Goal: Task Accomplishment & Management: Use online tool/utility

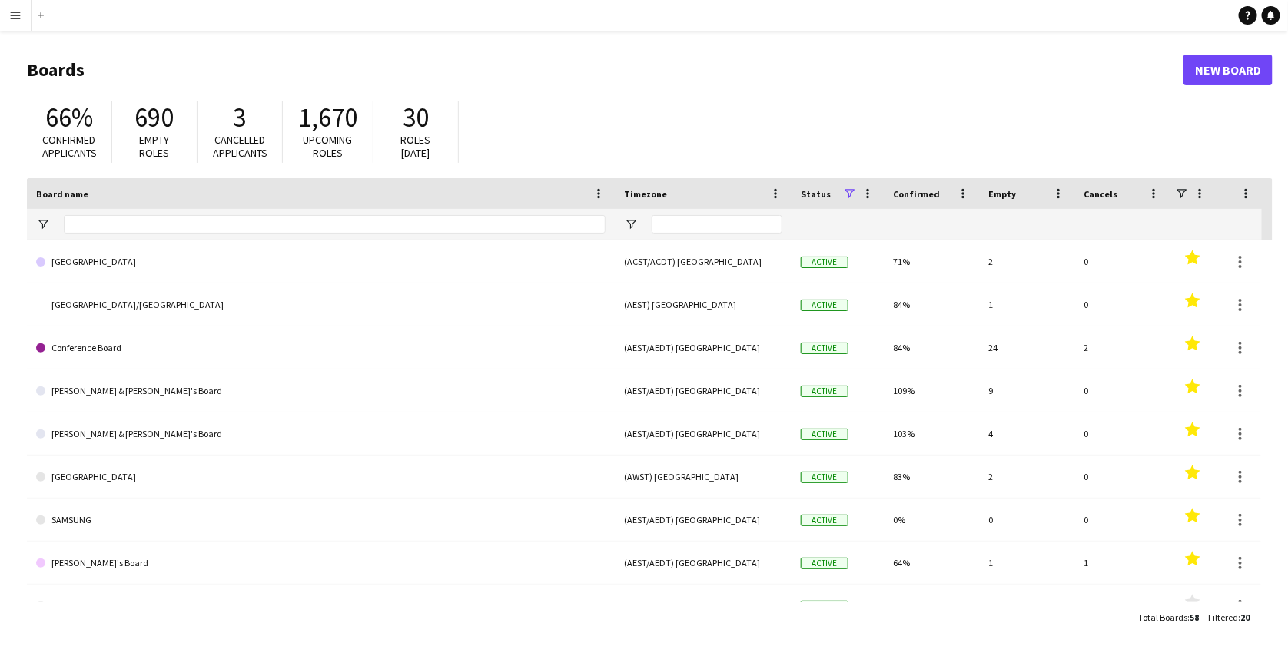
click at [15, 12] on app-icon "Menu" at bounding box center [15, 15] width 12 height 12
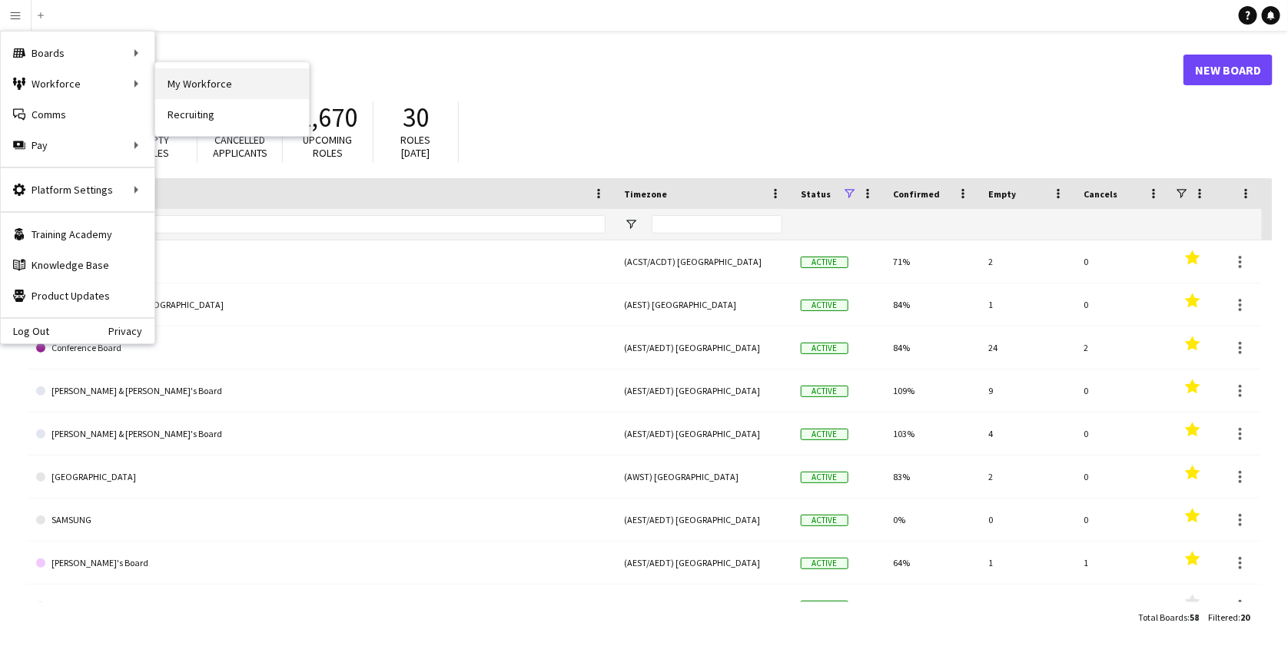
click at [189, 75] on link "My Workforce" at bounding box center [232, 83] width 154 height 31
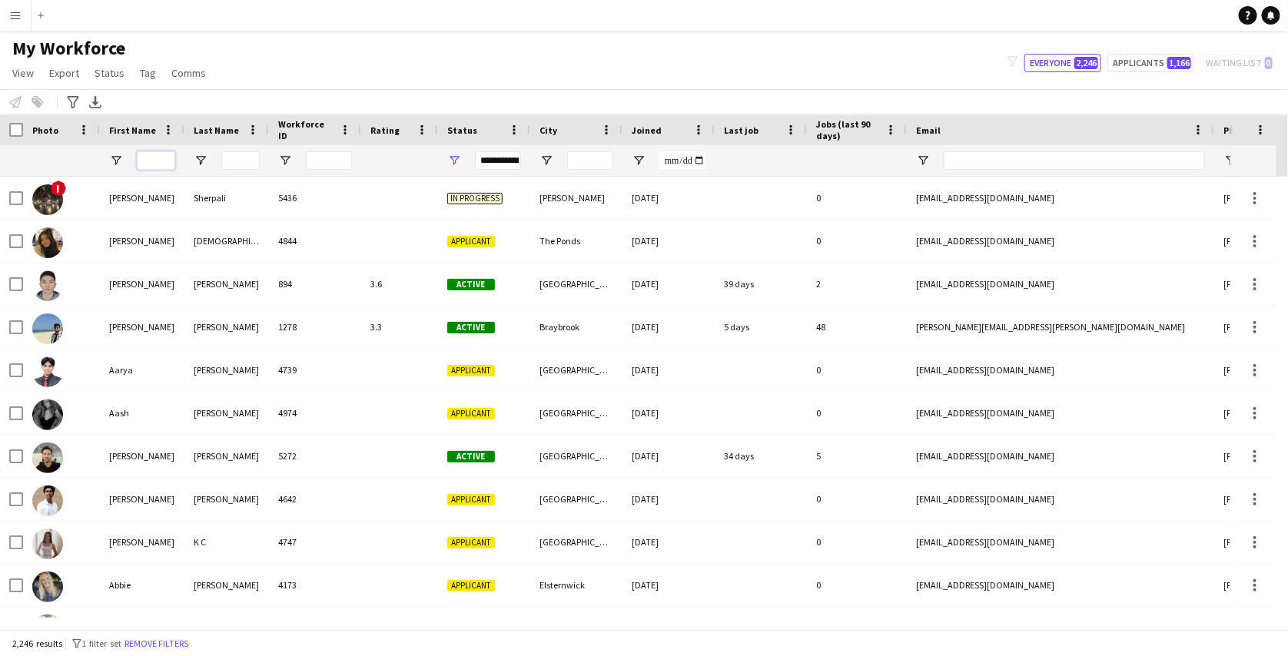
click at [167, 155] on input "First Name Filter Input" at bounding box center [156, 160] width 38 height 18
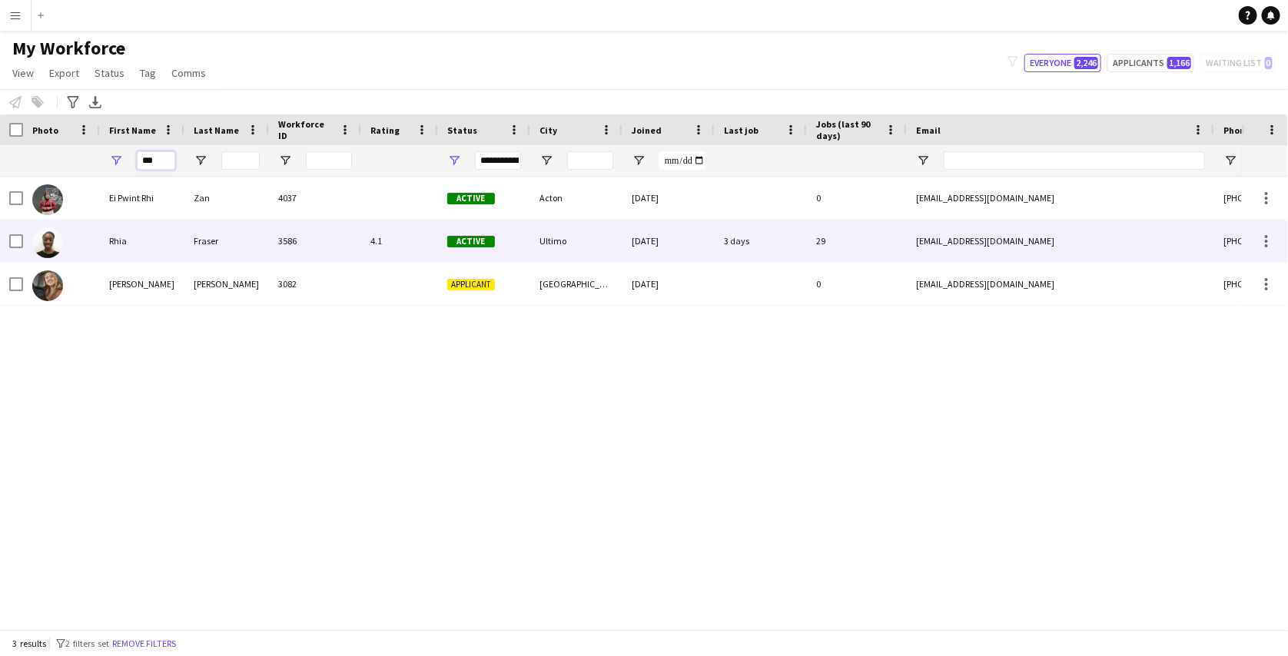
type input "***"
click at [304, 244] on div "3586" at bounding box center [315, 241] width 92 height 42
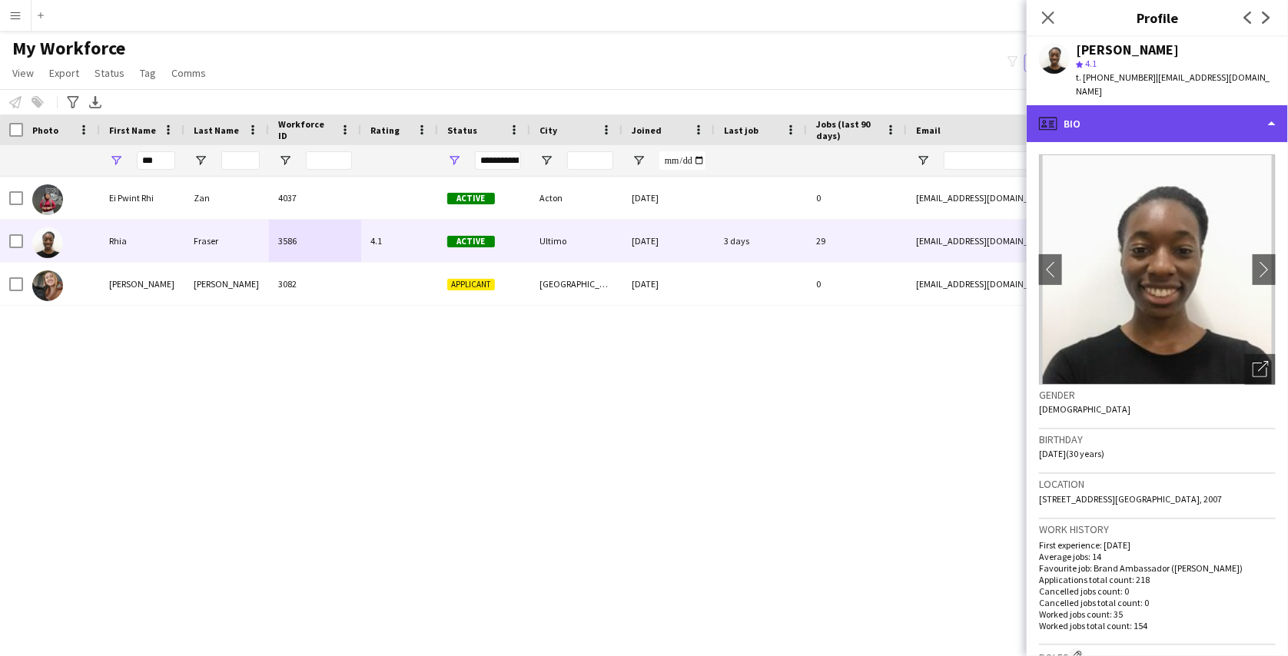
click at [1114, 116] on div "profile Bio" at bounding box center [1157, 123] width 261 height 37
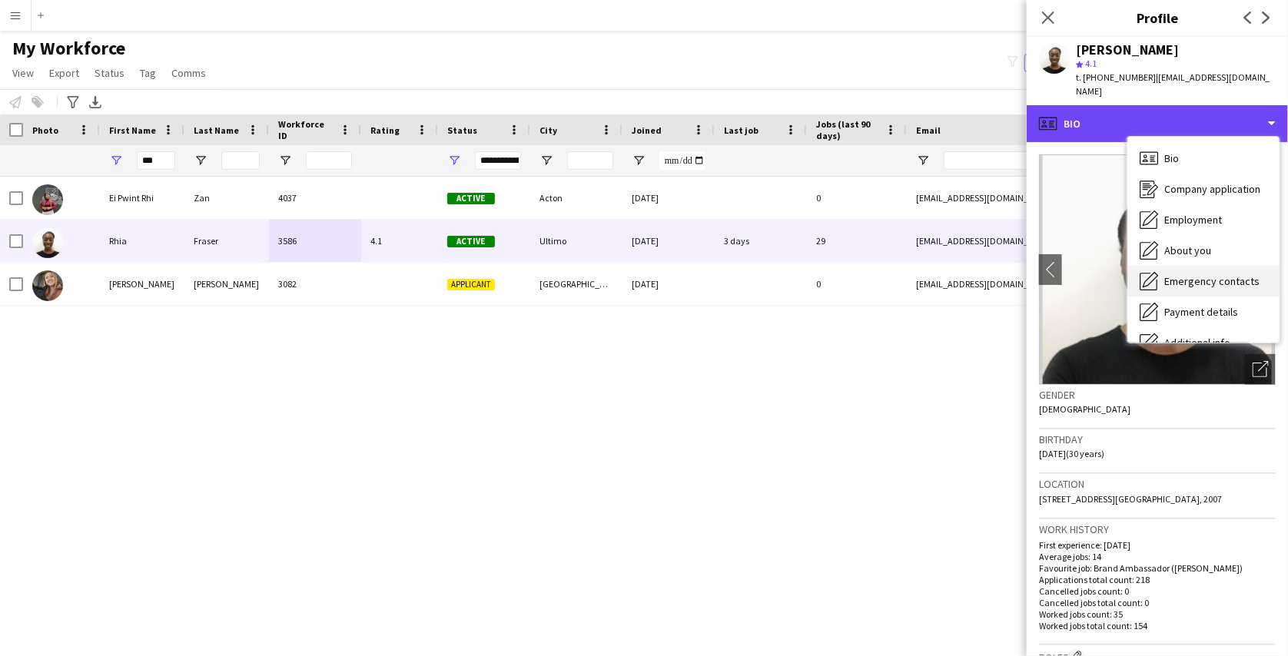
scroll to position [113, 0]
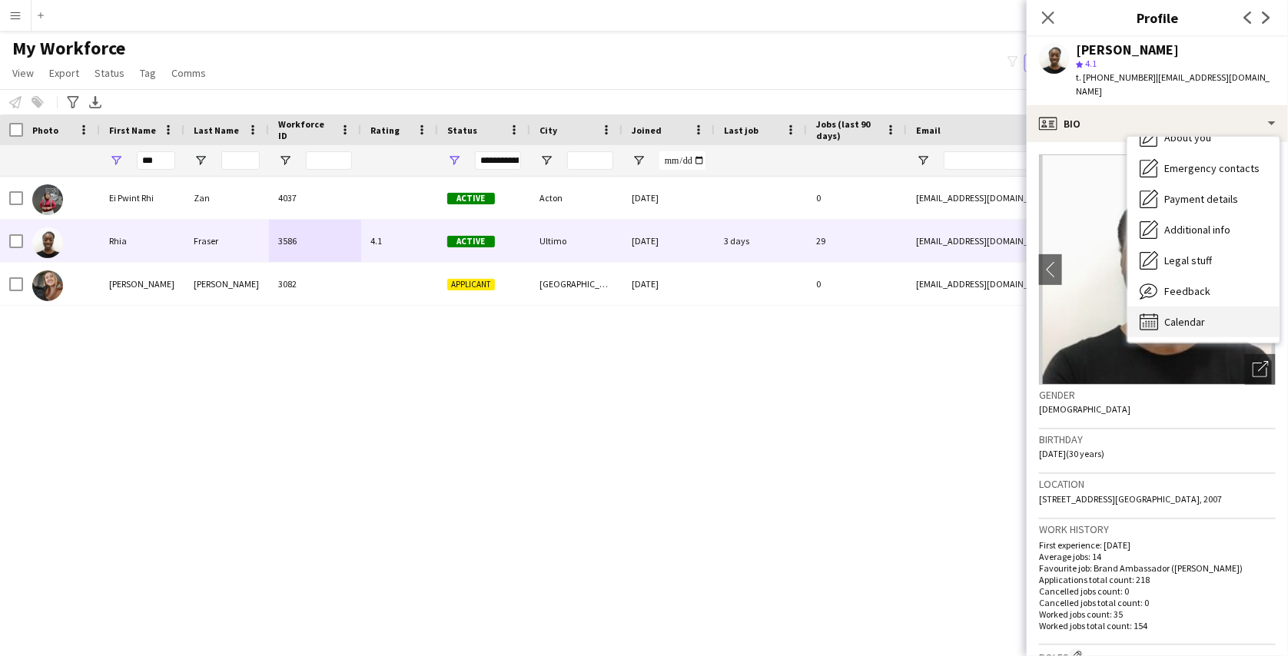
click at [1189, 315] on span "Calendar" at bounding box center [1184, 322] width 41 height 14
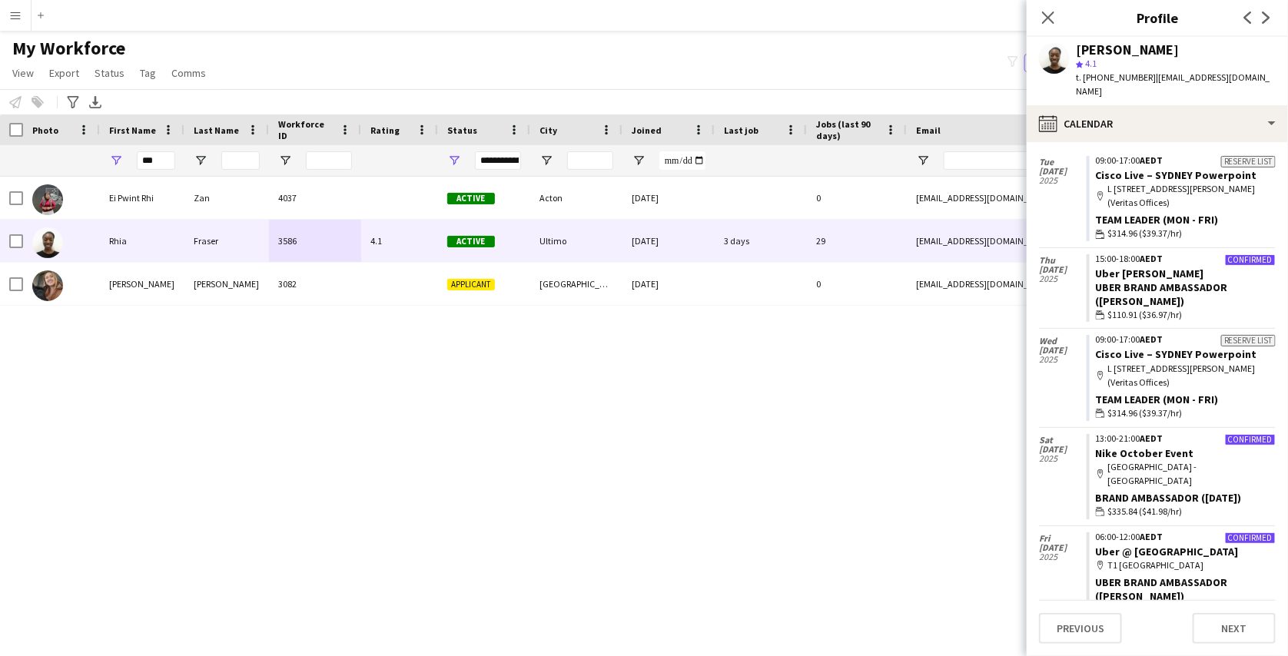
scroll to position [343, 0]
click at [15, 16] on app-icon "Menu" at bounding box center [15, 15] width 12 height 12
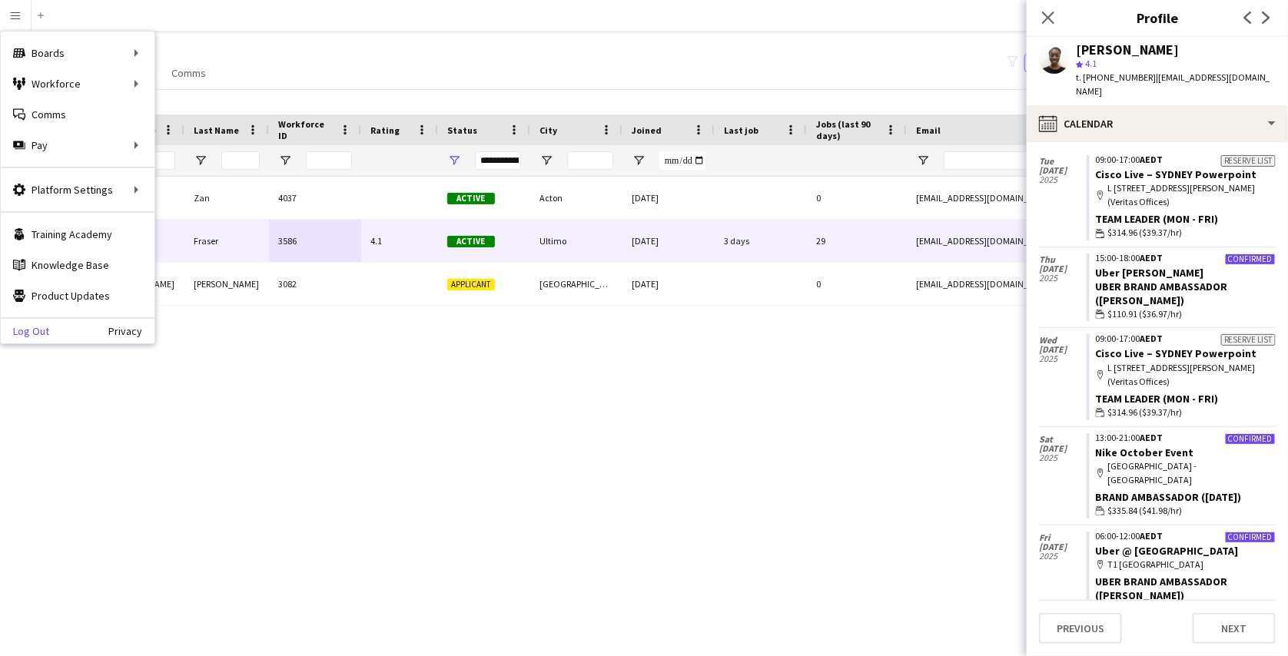
click at [42, 327] on link "Log Out" at bounding box center [25, 331] width 48 height 12
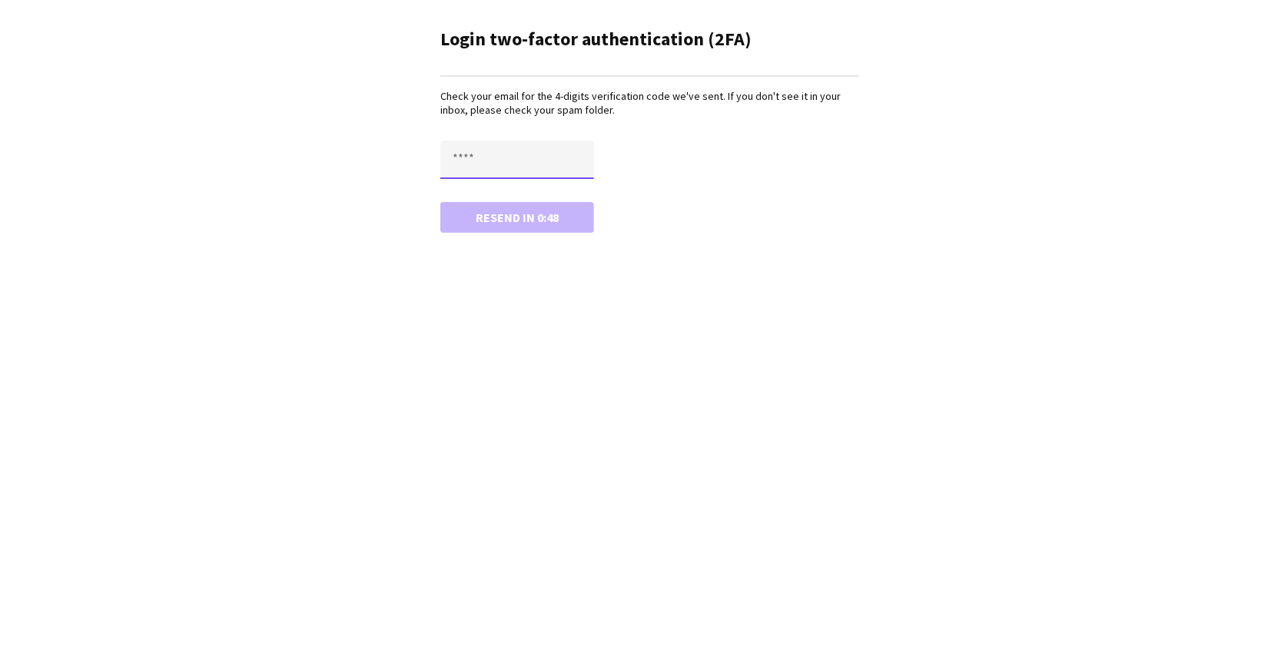
click at [490, 159] on input "text" at bounding box center [517, 160] width 154 height 38
type input "****"
click at [440, 202] on button "Confirm" at bounding box center [517, 217] width 154 height 31
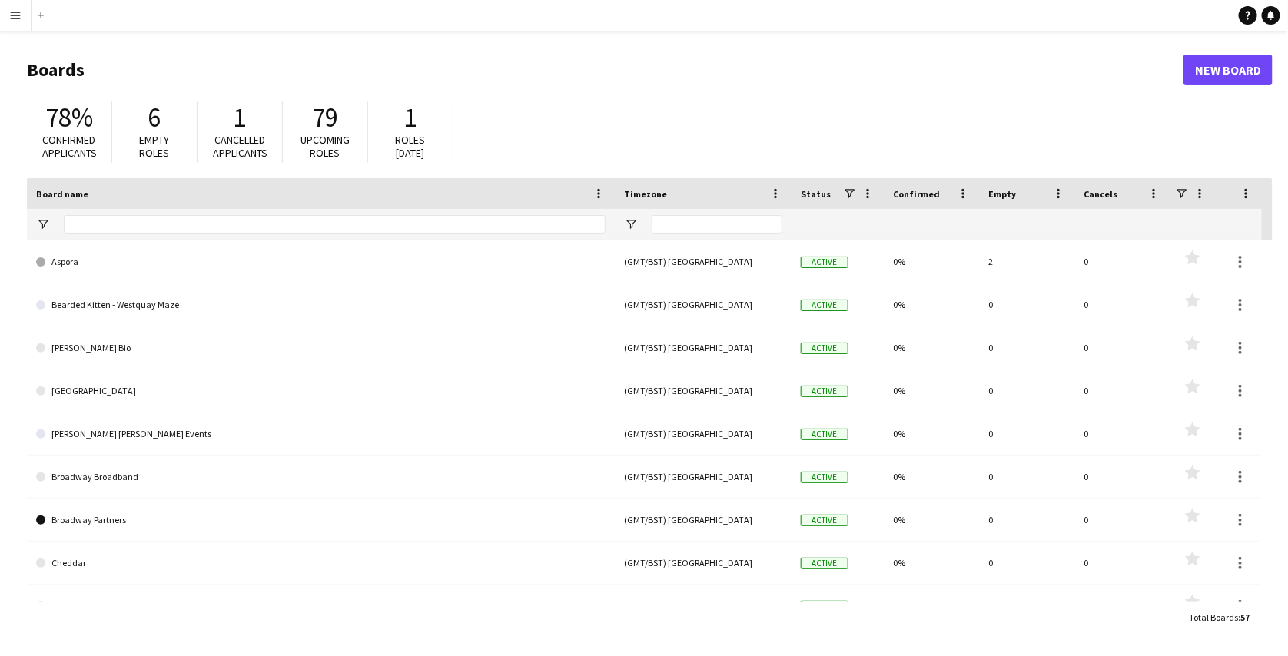
click at [16, 18] on app-icon "Menu" at bounding box center [15, 15] width 12 height 12
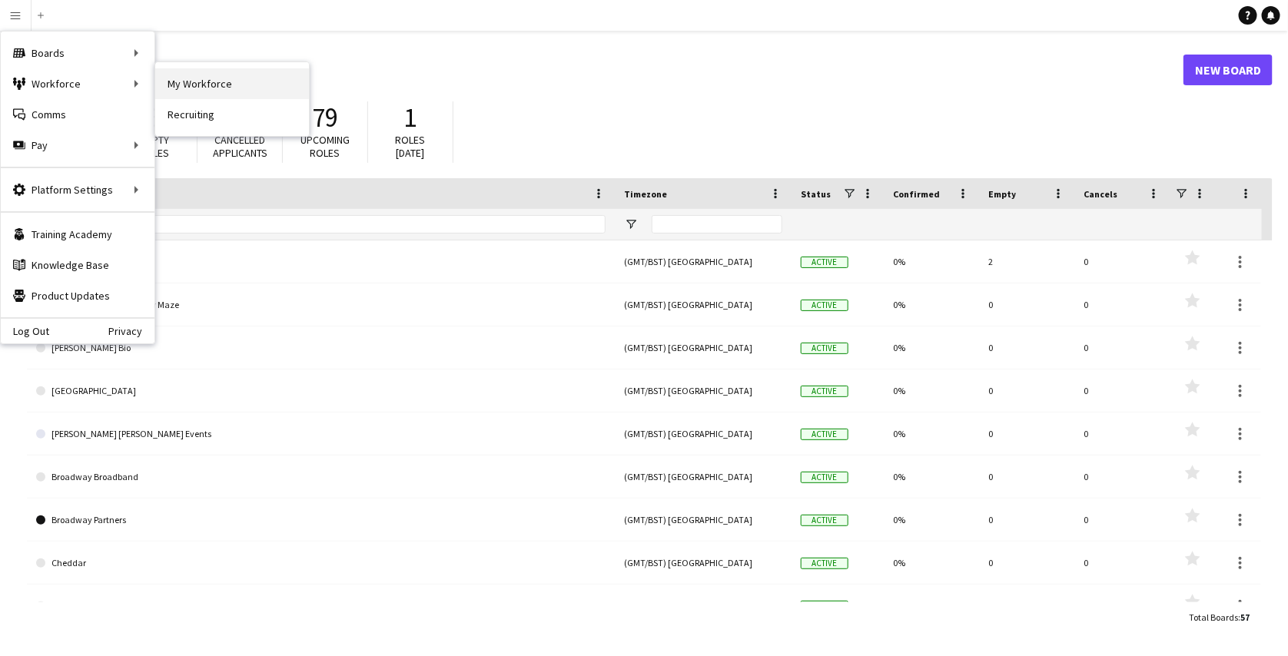
click at [158, 77] on link "My Workforce" at bounding box center [232, 83] width 154 height 31
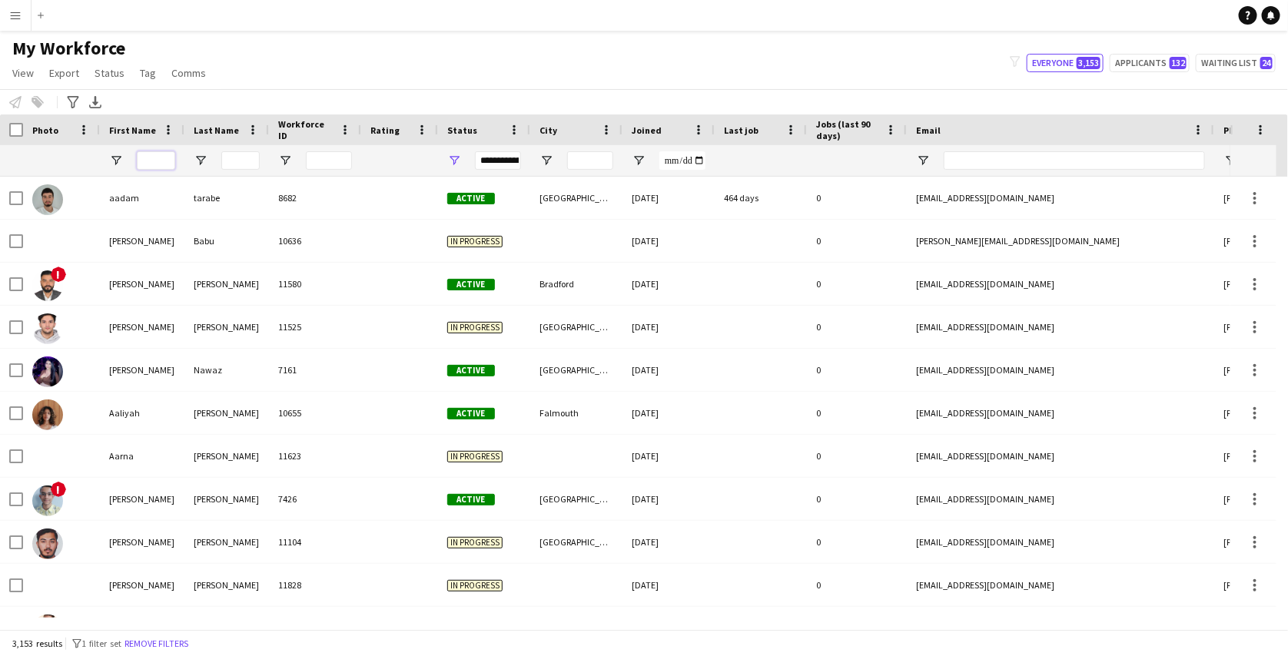
click at [160, 156] on input "First Name Filter Input" at bounding box center [156, 160] width 38 height 18
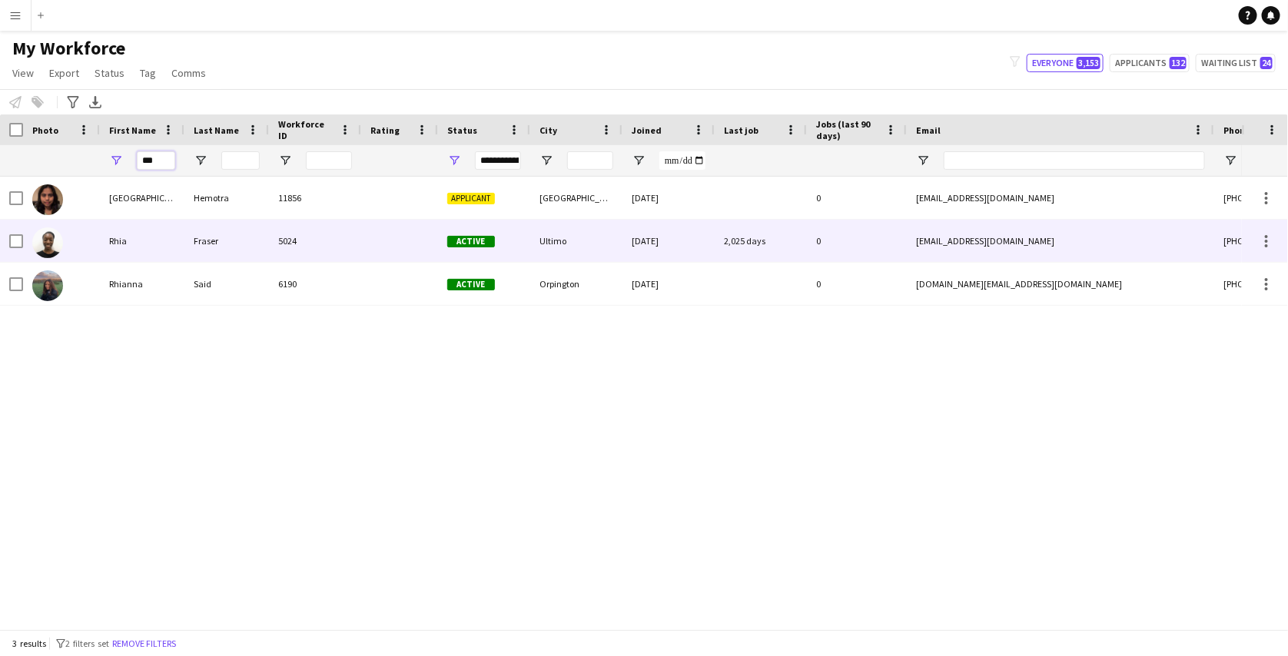
type input "***"
click at [368, 229] on div at bounding box center [399, 241] width 77 height 42
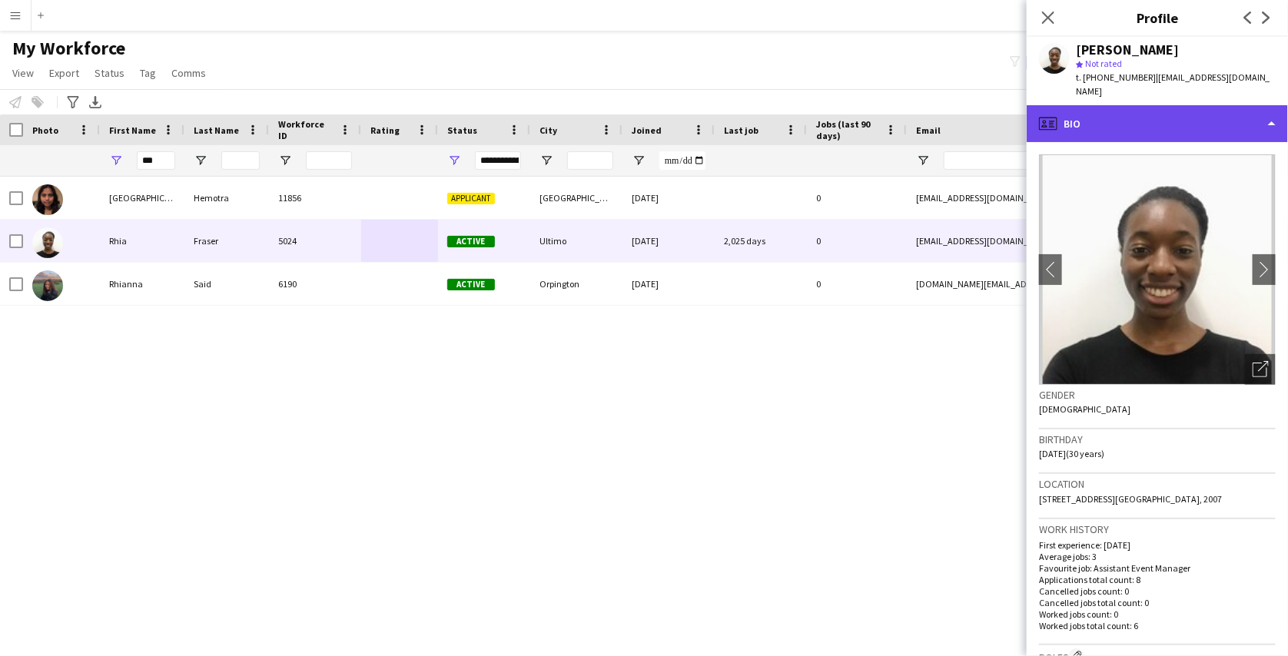
click at [1096, 107] on div "profile Bio" at bounding box center [1157, 123] width 261 height 37
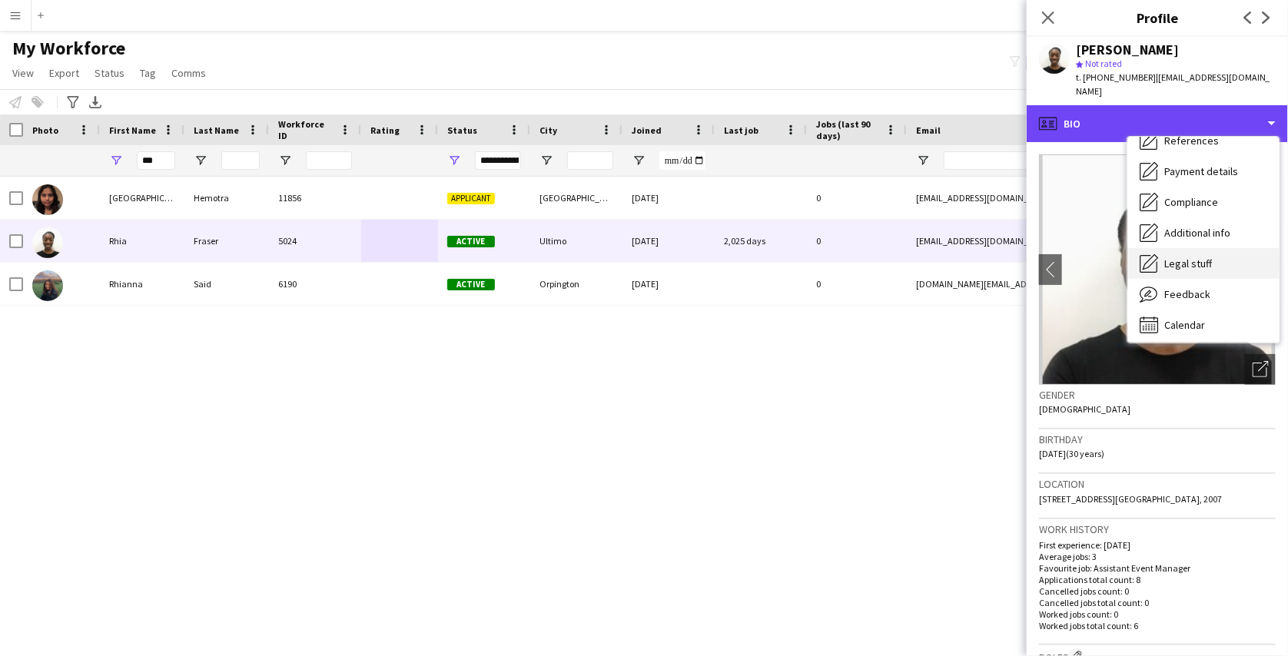
scroll to position [174, 0]
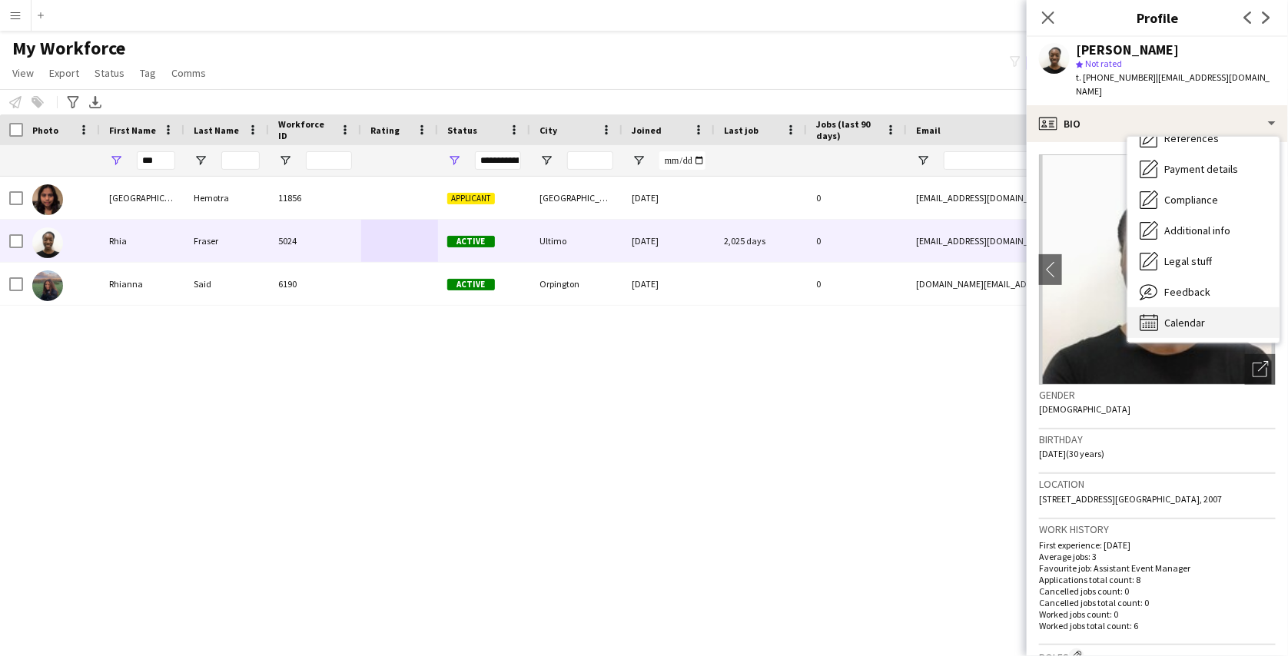
click at [1179, 307] on div "Calendar Calendar" at bounding box center [1203, 322] width 152 height 31
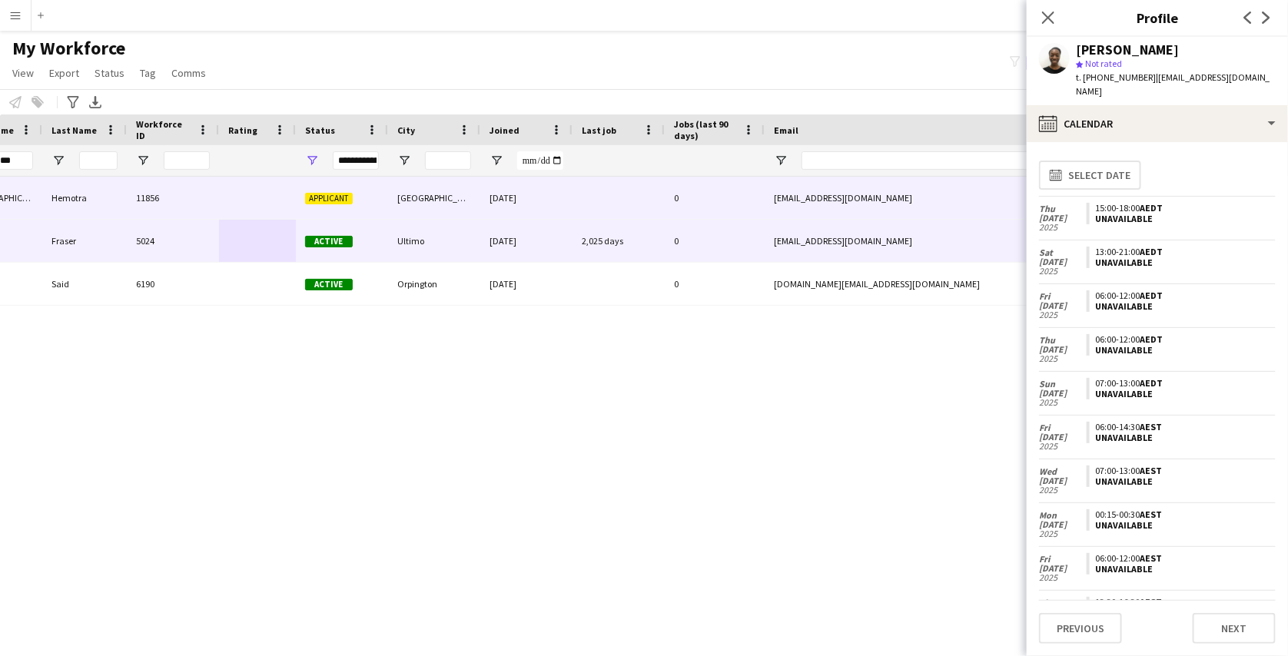
scroll to position [0, 0]
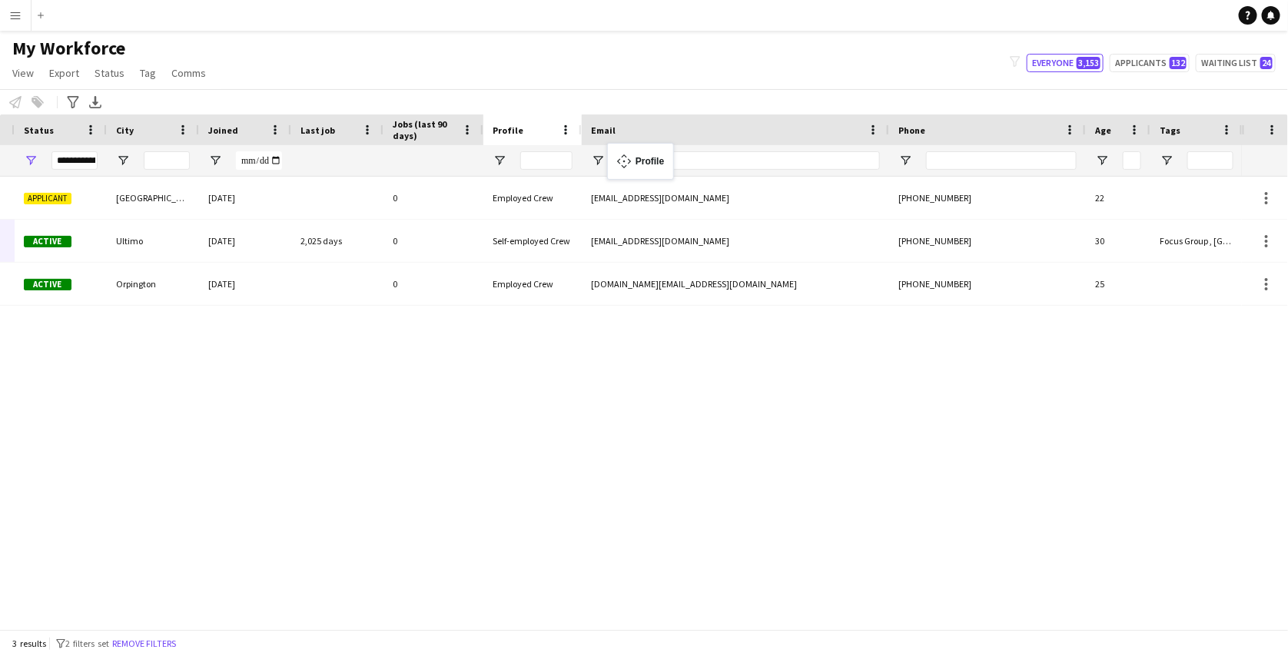
drag, startPoint x: 1010, startPoint y: 129, endPoint x: 615, endPoint y: 152, distance: 395.7
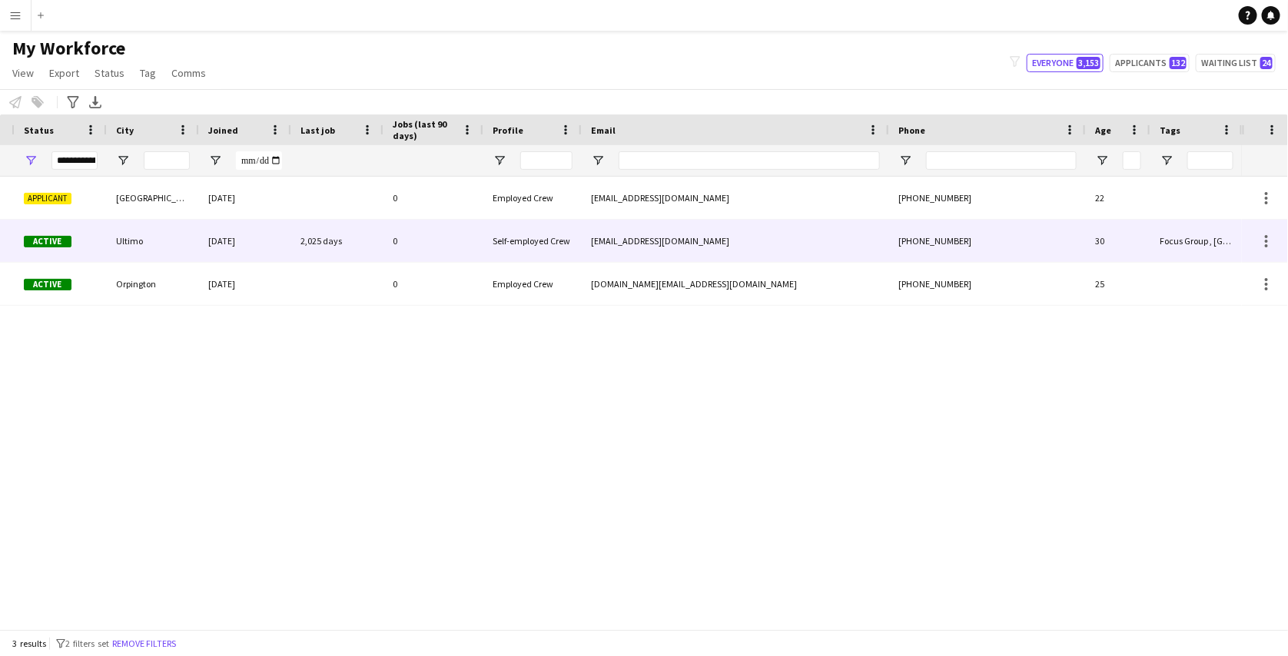
click at [448, 244] on div "0" at bounding box center [433, 241] width 100 height 42
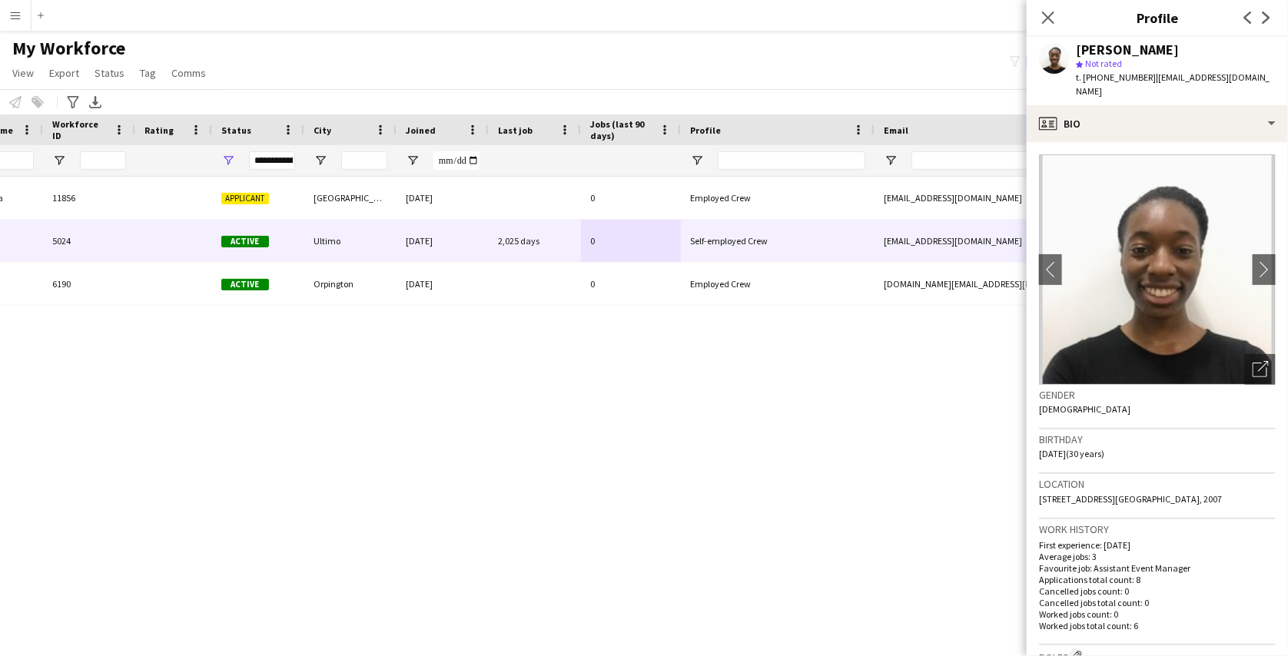
drag, startPoint x: 778, startPoint y: 131, endPoint x: 898, endPoint y: 128, distance: 120.0
click at [877, 128] on div at bounding box center [874, 130] width 6 height 31
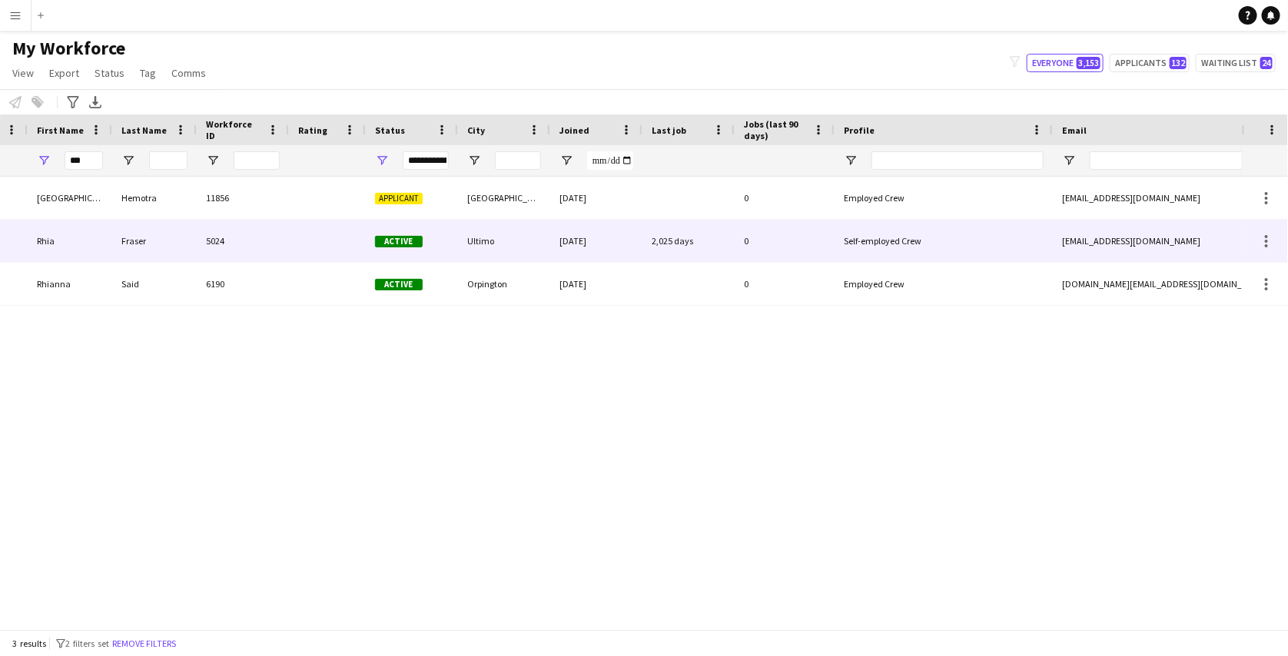
click at [786, 243] on div "0" at bounding box center [785, 241] width 100 height 42
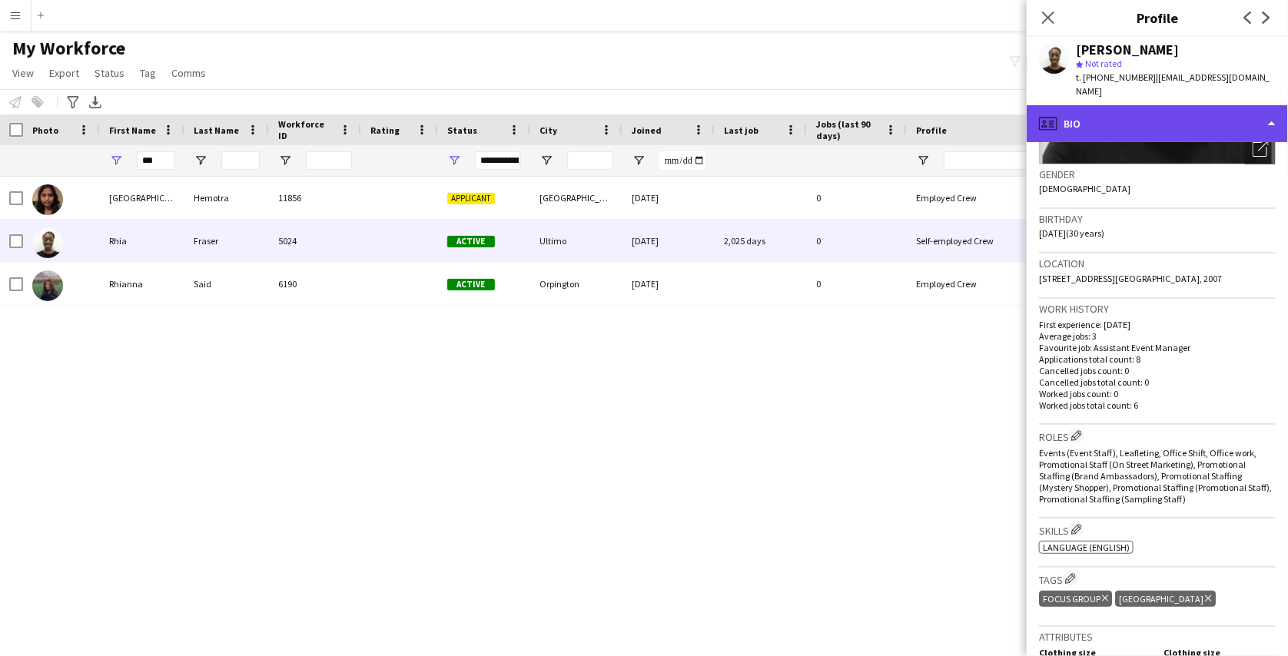
click at [1139, 105] on div "profile Bio" at bounding box center [1157, 123] width 261 height 37
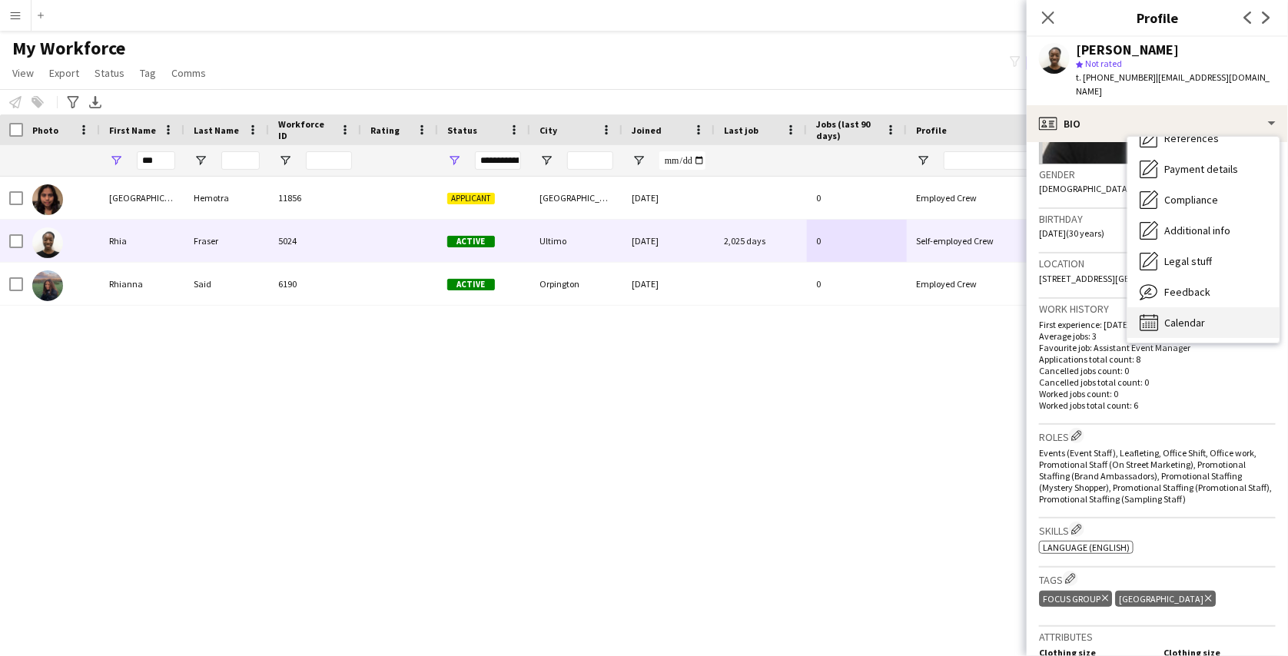
click at [1198, 307] on div "Calendar Calendar" at bounding box center [1203, 322] width 152 height 31
